Goal: Navigation & Orientation: Find specific page/section

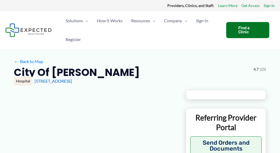
type input "**********"
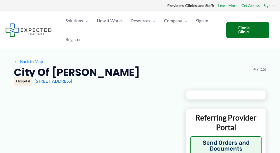
type input "**********"
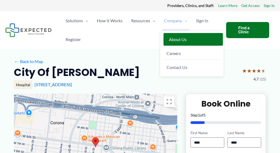
click at [169, 37] on span "About Us" at bounding box center [178, 39] width 18 height 5
